Goal: Transaction & Acquisition: Purchase product/service

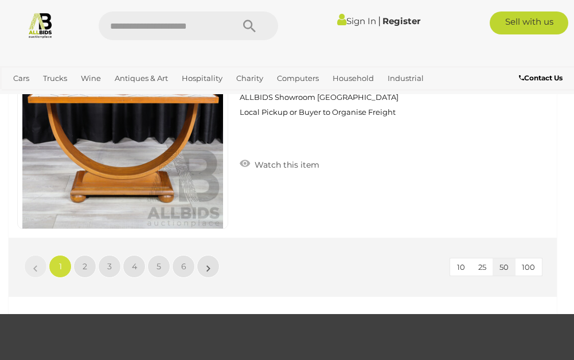
scroll to position [11013, 0]
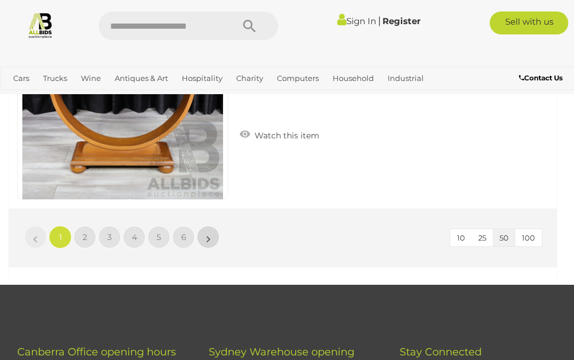
click at [211, 238] on link "»" at bounding box center [208, 236] width 23 height 23
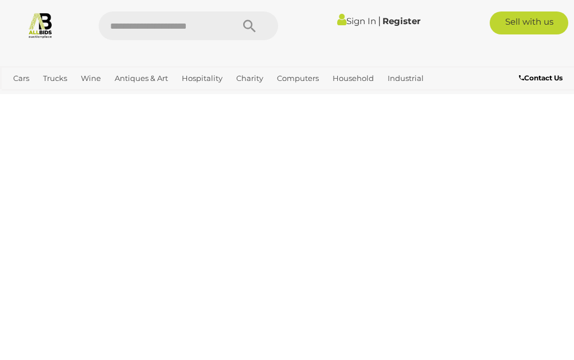
scroll to position [65, 0]
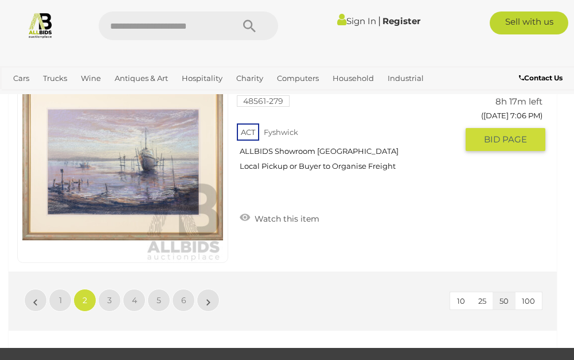
scroll to position [11078, 0]
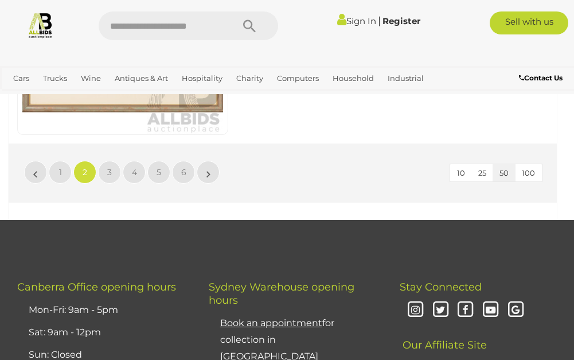
click at [208, 172] on li "»" at bounding box center [208, 172] width 22 height 23
click at [211, 173] on li "»" at bounding box center [208, 172] width 22 height 23
drag, startPoint x: 211, startPoint y: 173, endPoint x: 268, endPoint y: 181, distance: 57.3
click at [268, 181] on div "10 25 50 100 « 1 2 3 4 5 6 »" at bounding box center [283, 172] width 548 height 59
click at [113, 171] on link "3" at bounding box center [109, 172] width 23 height 23
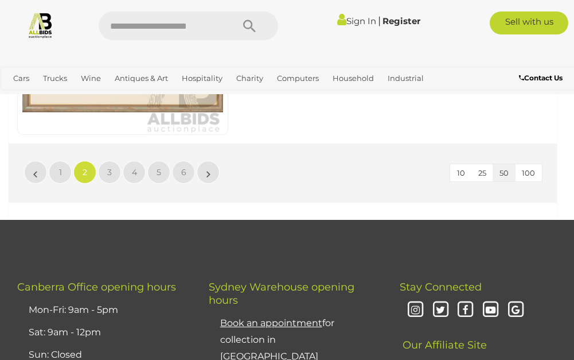
scroll to position [65, 0]
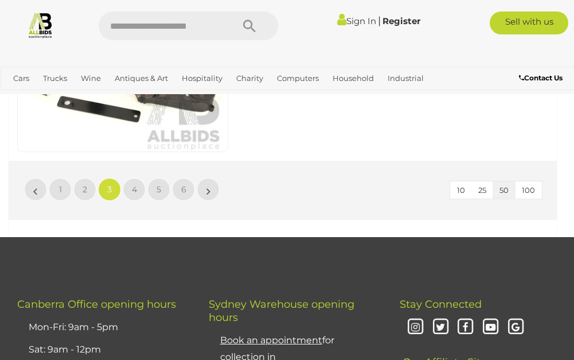
scroll to position [11078, 0]
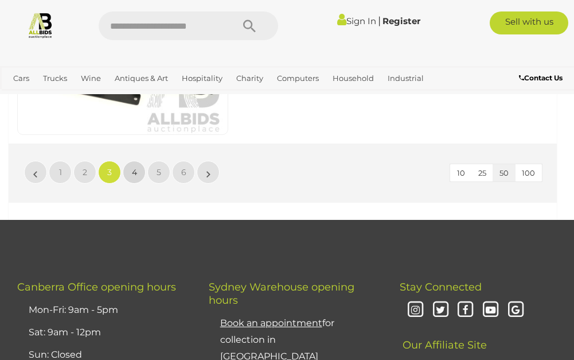
click at [138, 173] on link "4" at bounding box center [134, 172] width 23 height 23
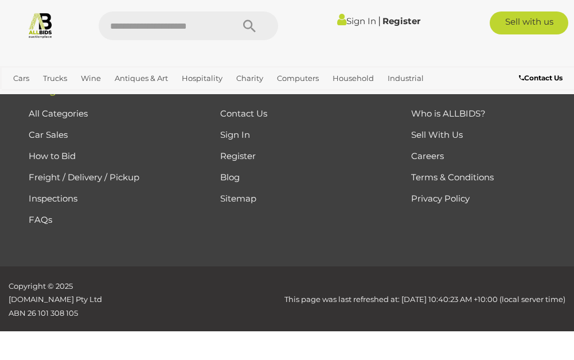
scroll to position [65, 0]
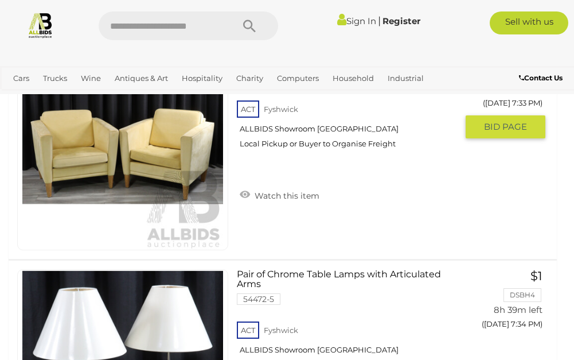
scroll to position [7521, 0]
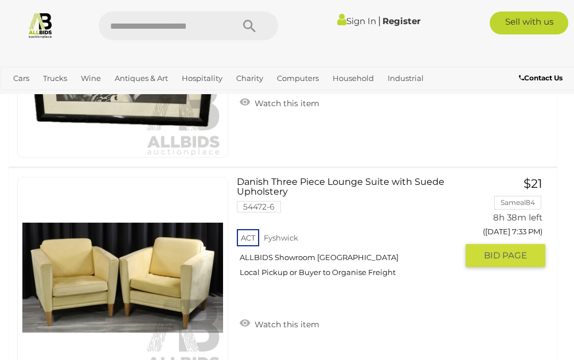
click at [169, 274] on link at bounding box center [122, 278] width 211 height 202
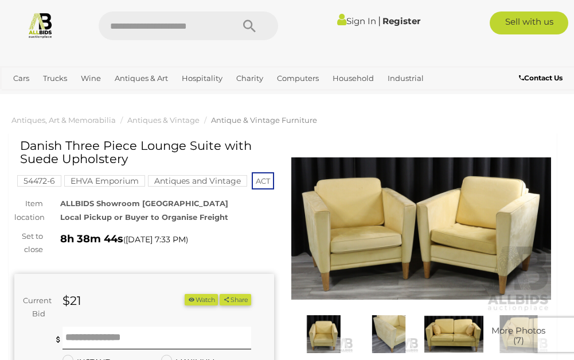
click at [451, 325] on img at bounding box center [453, 334] width 59 height 38
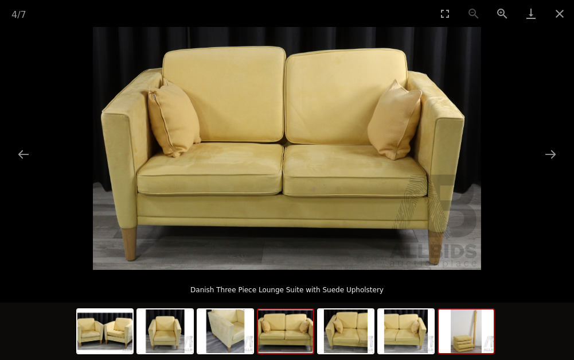
click at [459, 337] on img at bounding box center [466, 331] width 55 height 44
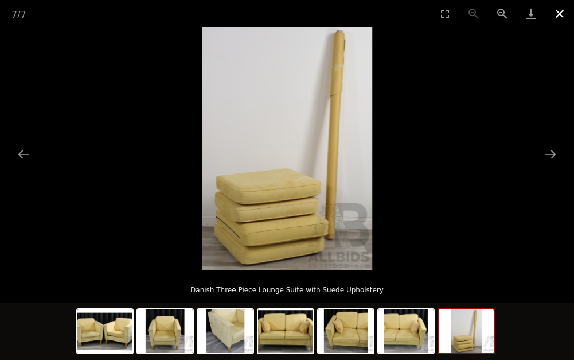
click at [560, 9] on button "Close gallery" at bounding box center [559, 13] width 29 height 27
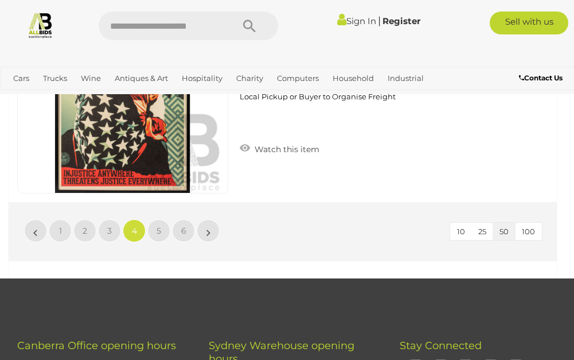
scroll to position [11020, 0]
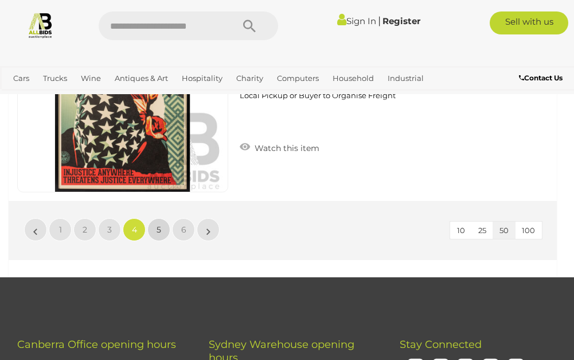
click at [161, 229] on span "5" at bounding box center [159, 229] width 5 height 10
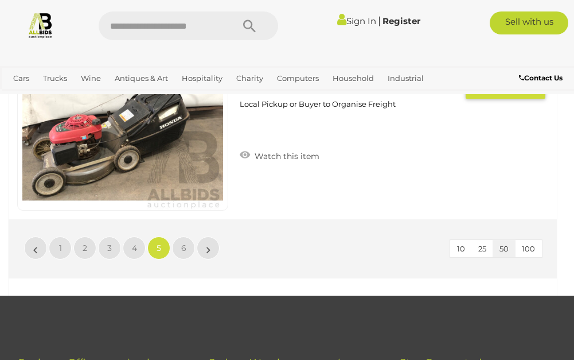
scroll to position [11020, 0]
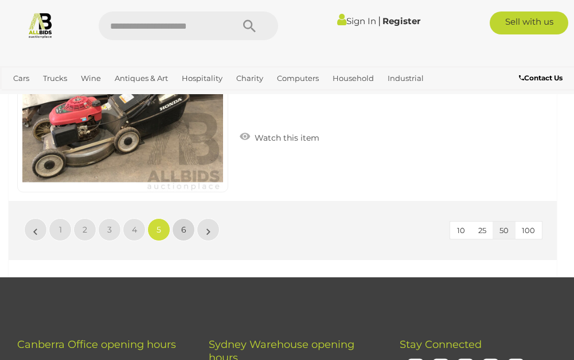
click at [182, 227] on span "6" at bounding box center [183, 229] width 5 height 10
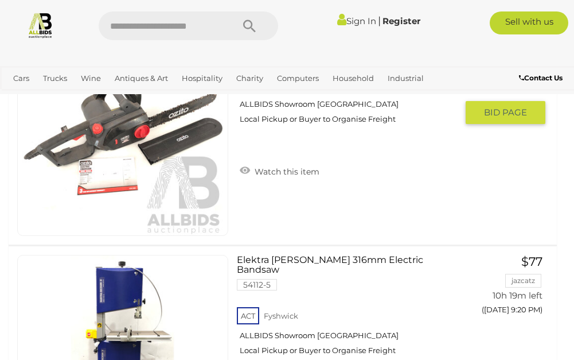
scroll to position [1040, 0]
